Goal: Task Accomplishment & Management: Manage account settings

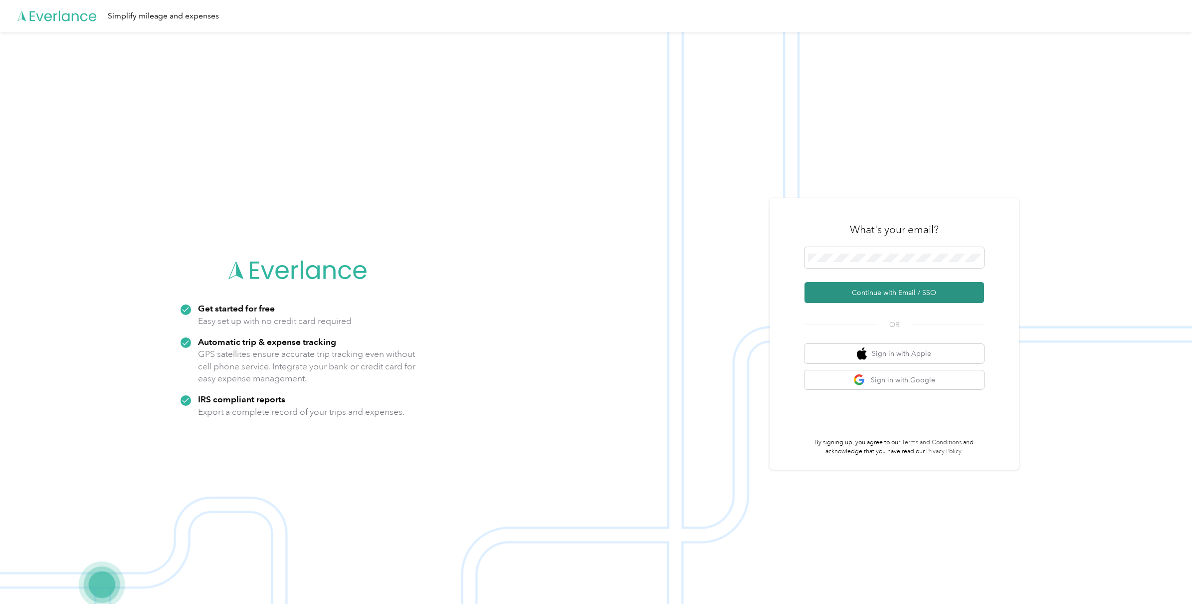
click at [864, 287] on button "Continue with Email / SSO" at bounding box center [895, 292] width 180 height 21
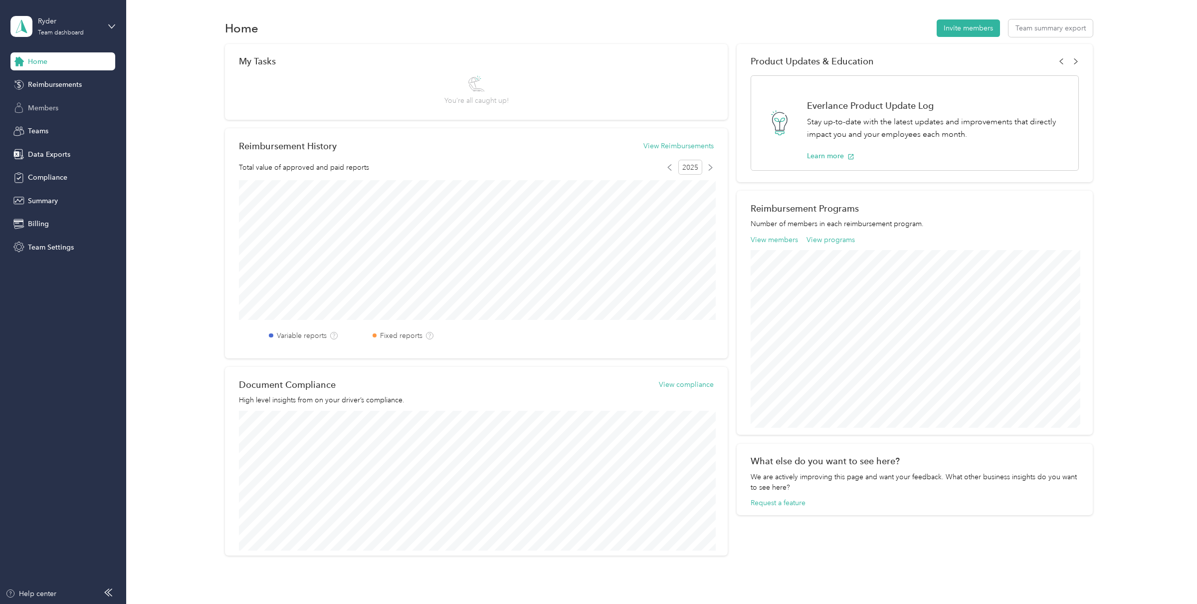
click at [42, 109] on span "Members" at bounding box center [43, 108] width 30 height 10
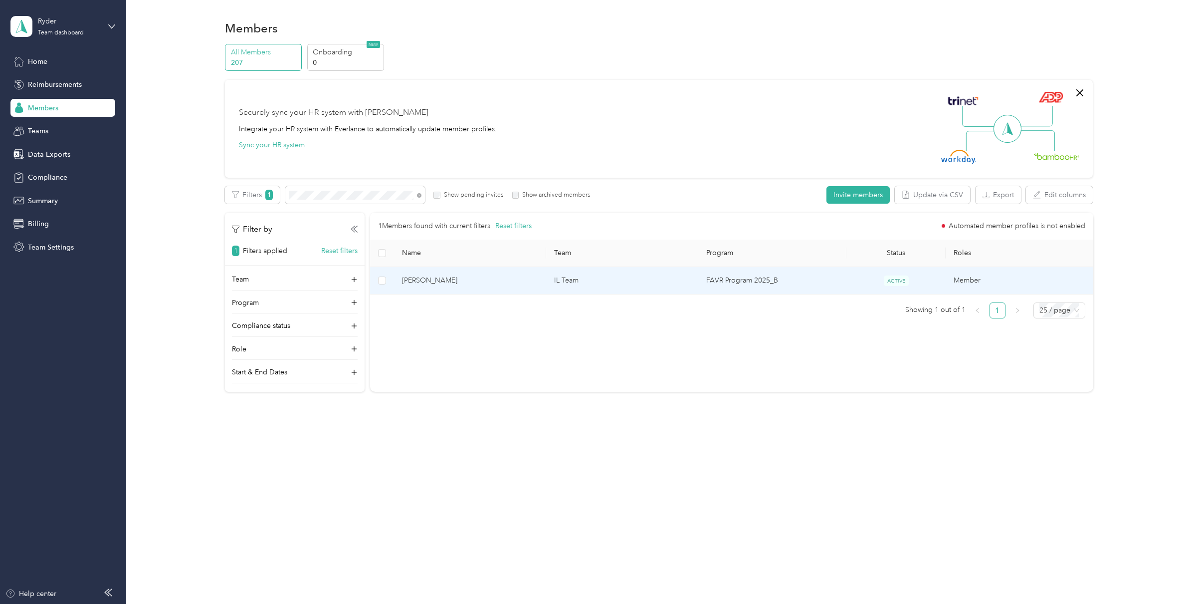
click at [452, 280] on span "[PERSON_NAME]" at bounding box center [470, 280] width 136 height 11
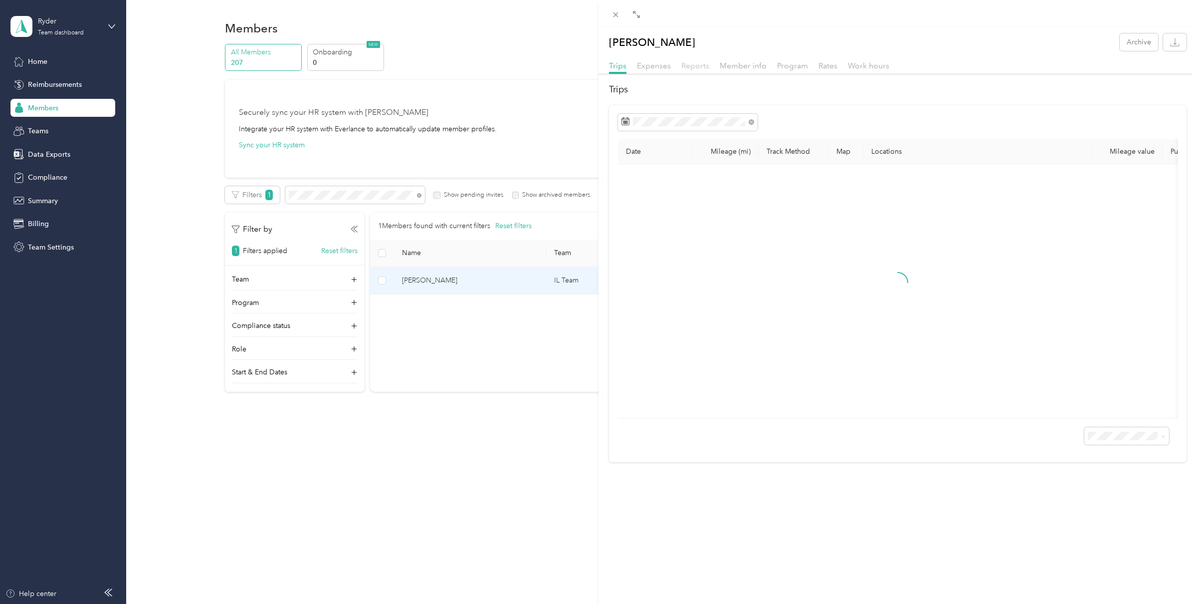
click at [700, 62] on span "Reports" at bounding box center [695, 65] width 28 height 9
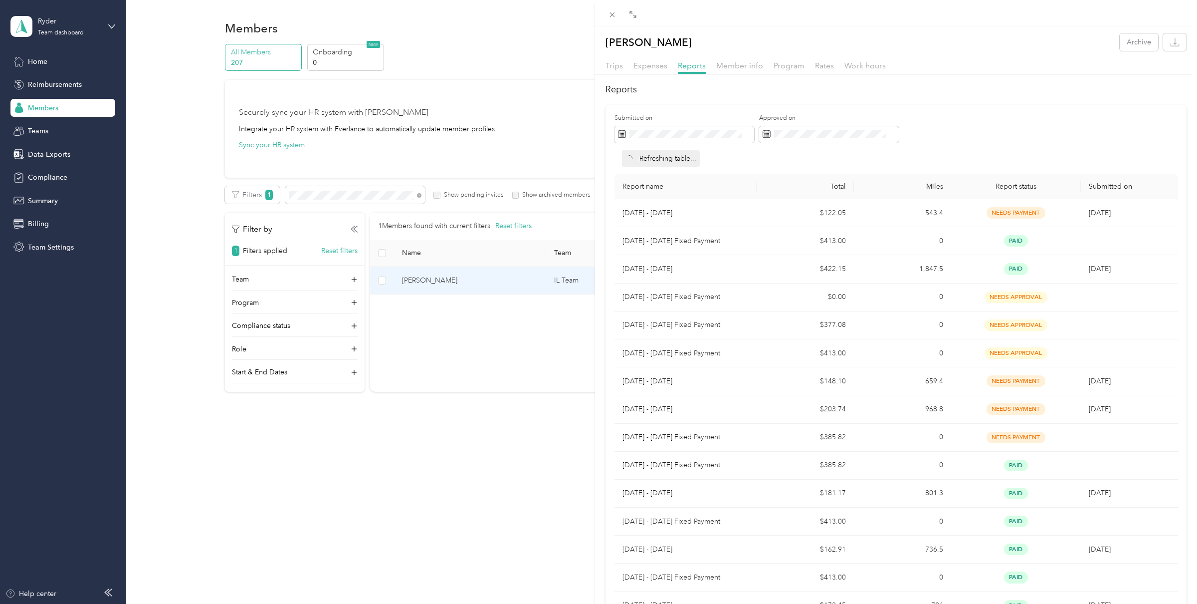
click at [71, 31] on div "[PERSON_NAME] Archive Trips Expenses Reports Member info Program Rates Work hou…" at bounding box center [598, 302] width 1197 height 604
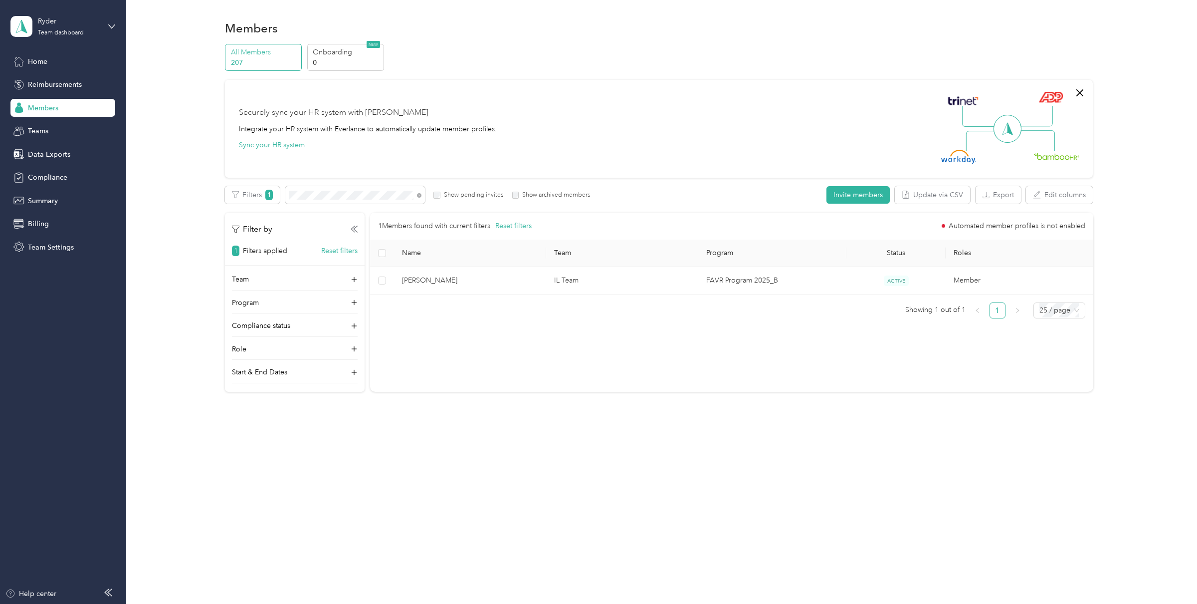
click at [56, 26] on div at bounding box center [598, 302] width 1197 height 604
click at [53, 27] on div "Ryder Team dashboard" at bounding box center [69, 26] width 62 height 20
click at [49, 124] on div "Log out" at bounding box center [38, 124] width 38 height 10
